Goal: Task Accomplishment & Management: Use online tool/utility

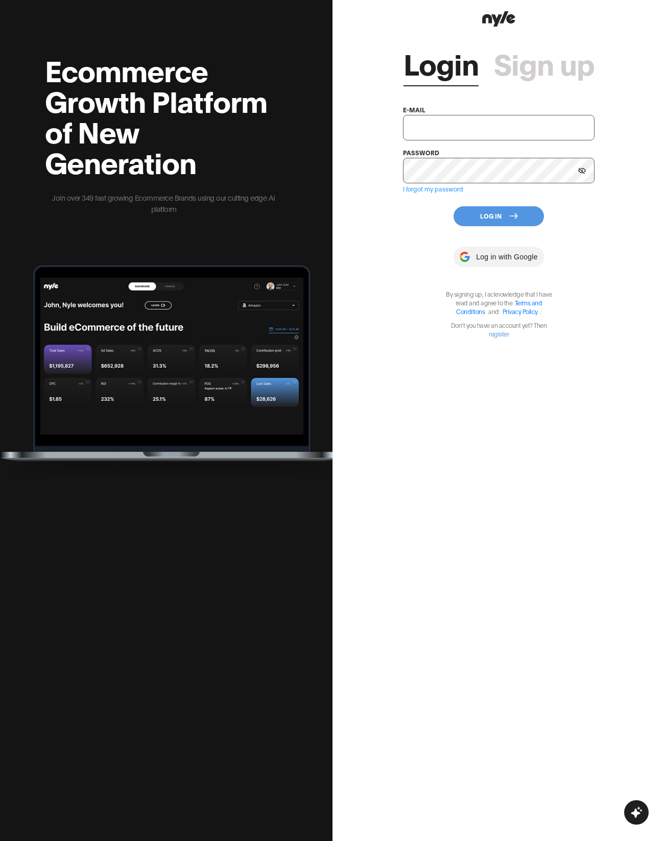
type input "[EMAIL_ADDRESS][PERSON_NAME]"
click at [467, 124] on input "[EMAIL_ADDRESS][PERSON_NAME]" at bounding box center [499, 128] width 192 height 26
click at [490, 213] on button "Log In" at bounding box center [499, 216] width 90 height 20
click at [510, 220] on icon at bounding box center [514, 216] width 8 height 8
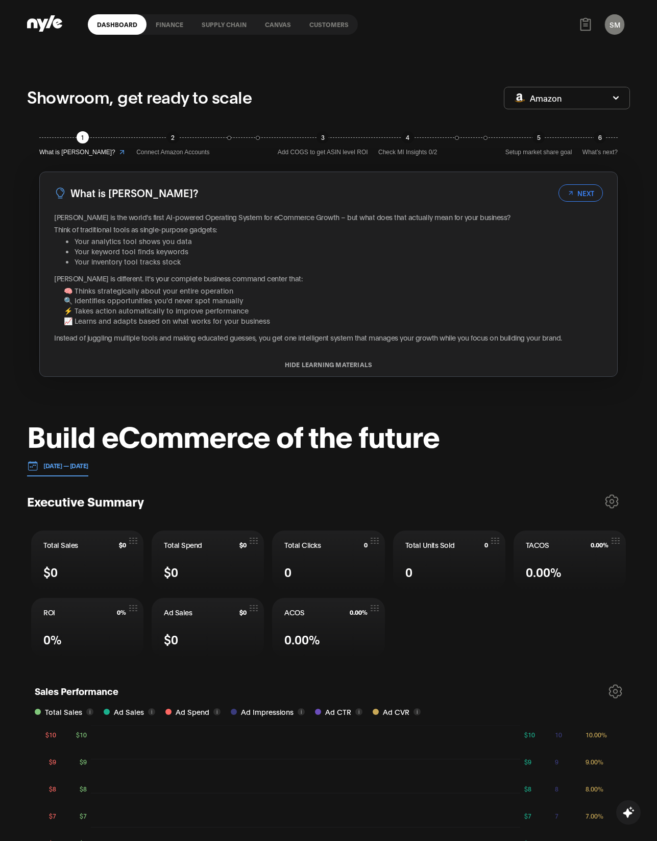
click at [617, 28] on button "SM" at bounding box center [614, 24] width 19 height 20
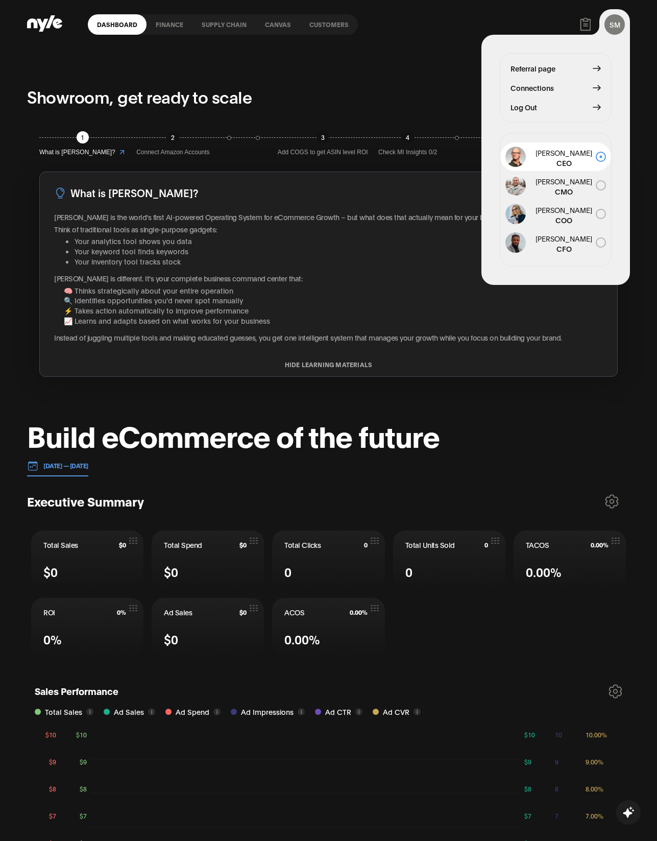
click at [544, 87] on span "Connections" at bounding box center [532, 87] width 43 height 11
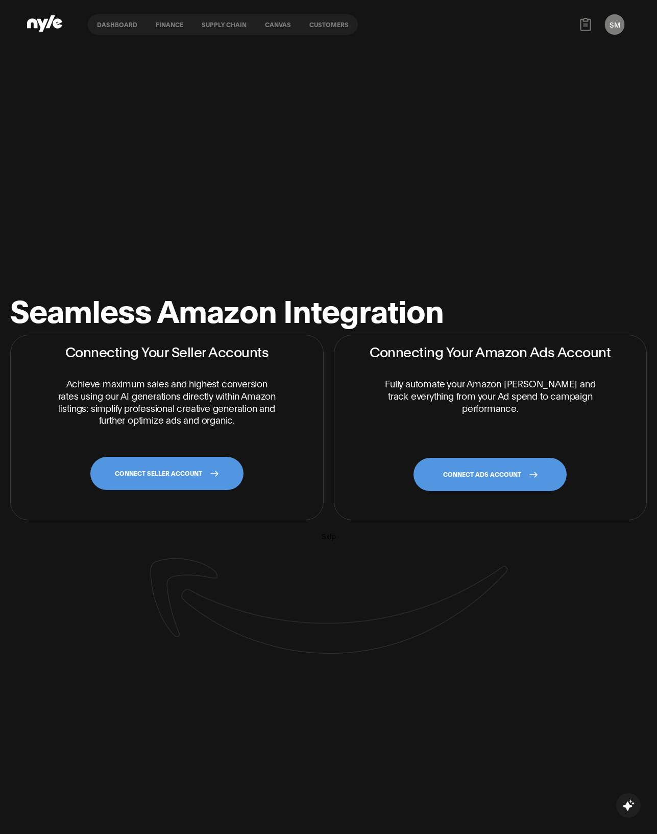
click at [365, 560] on div "Seamless Amazon Integration Connecting Your Seller Accounts Achieve maximum sal…" at bounding box center [328, 473] width 657 height 431
